Goal: Task Accomplishment & Management: Manage account settings

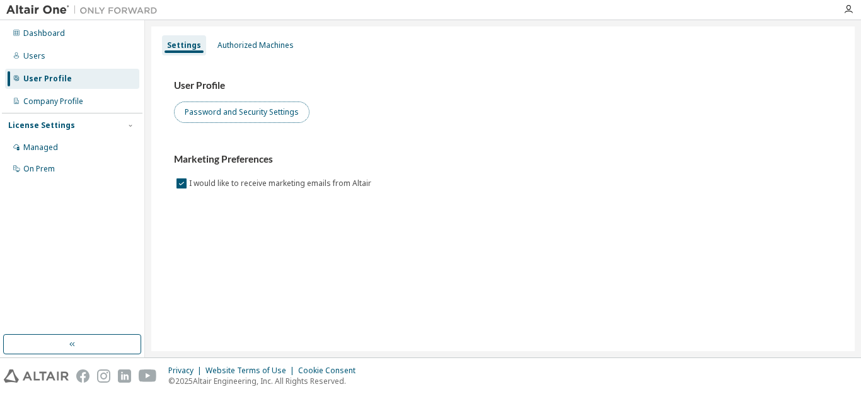
click at [226, 110] on button "Password and Security Settings" at bounding box center [241, 111] width 135 height 21
